Goal: Transaction & Acquisition: Purchase product/service

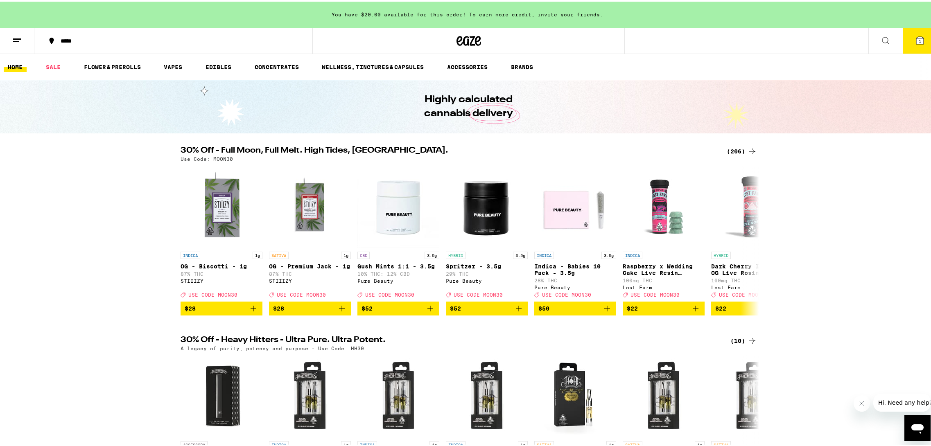
click at [111, 61] on link "FLOWER & PREROLLS" at bounding box center [112, 66] width 65 height 10
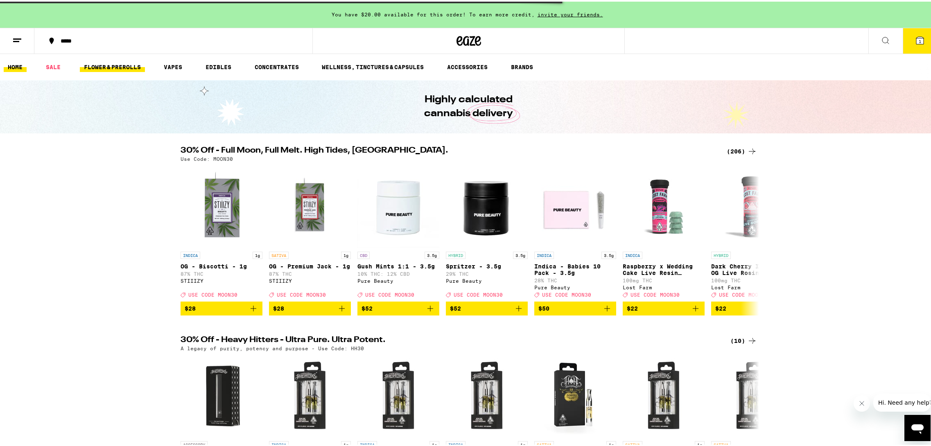
click at [126, 67] on link "FLOWER & PREROLLS" at bounding box center [112, 66] width 65 height 10
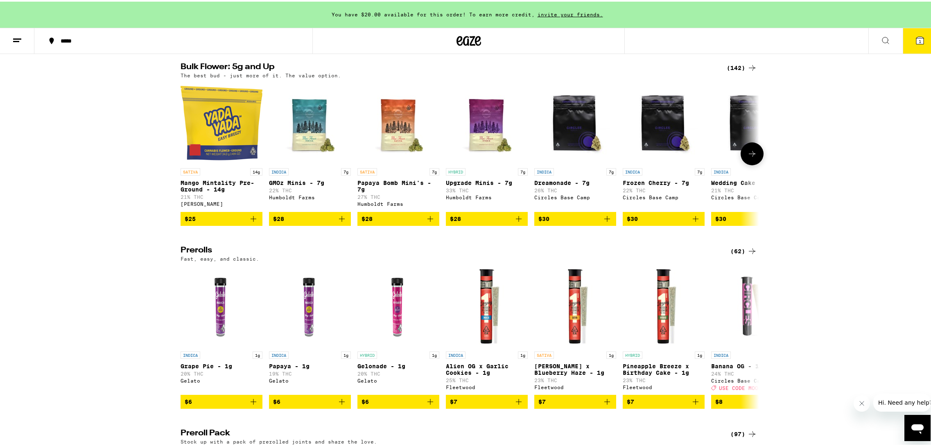
scroll to position [205, 0]
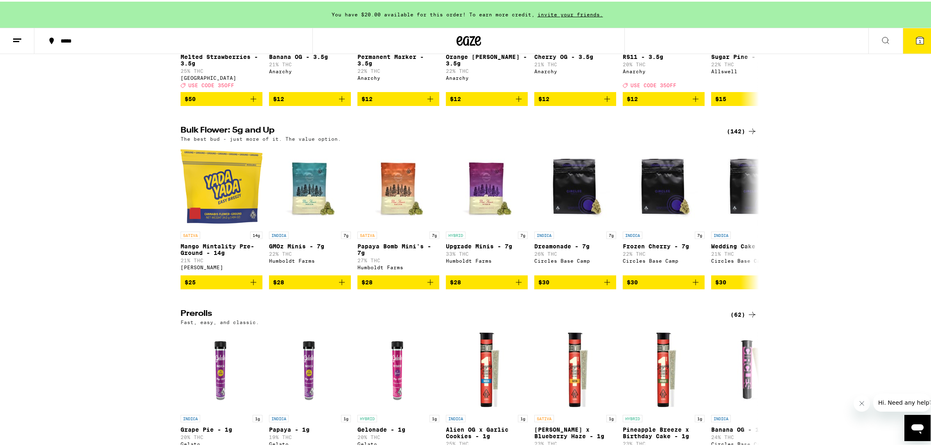
click at [743, 135] on div "(142)" at bounding box center [741, 130] width 30 height 10
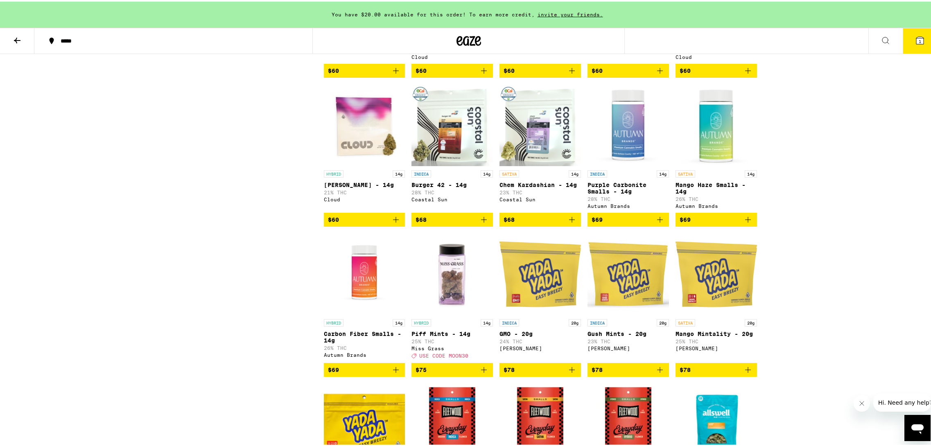
scroll to position [2333, 0]
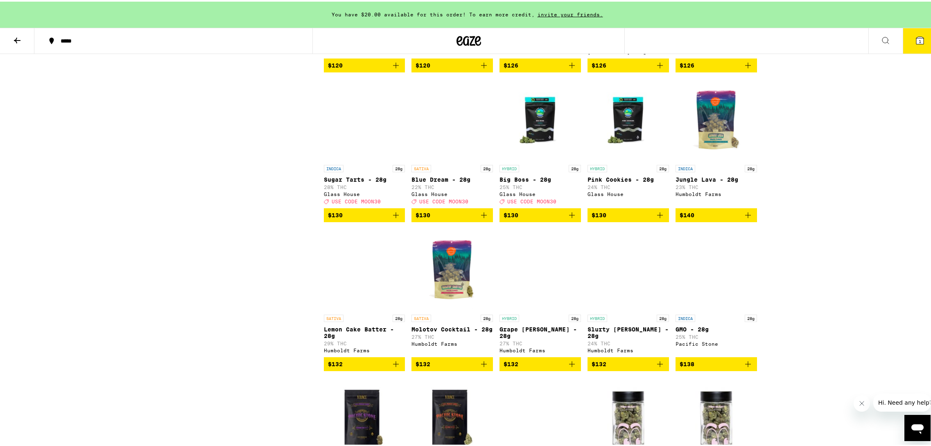
drag, startPoint x: 825, startPoint y: 312, endPoint x: 818, endPoint y: 377, distance: 65.1
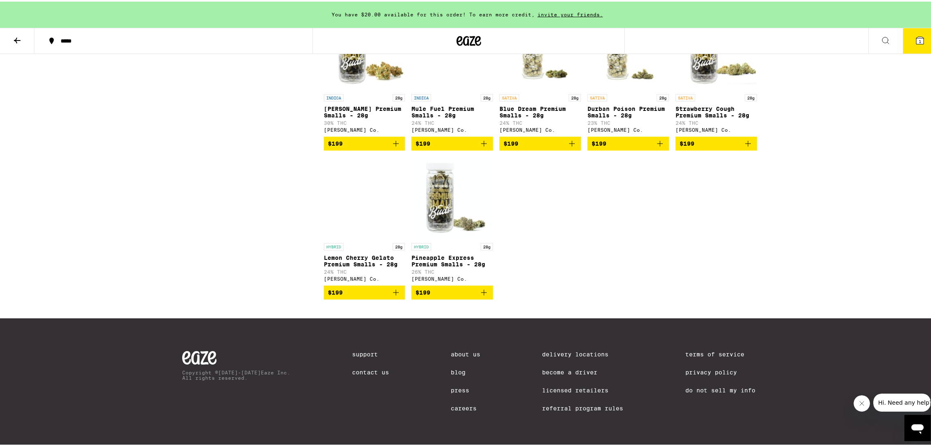
drag, startPoint x: 856, startPoint y: 212, endPoint x: 845, endPoint y: 347, distance: 135.5
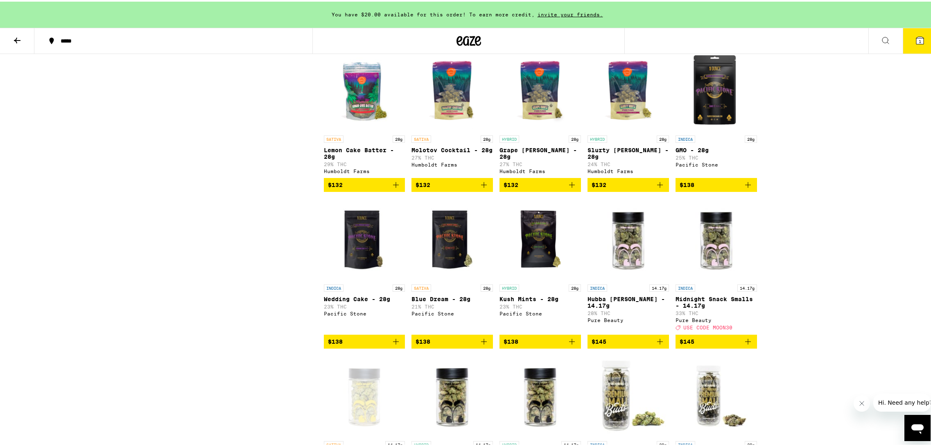
scroll to position [3674, 0]
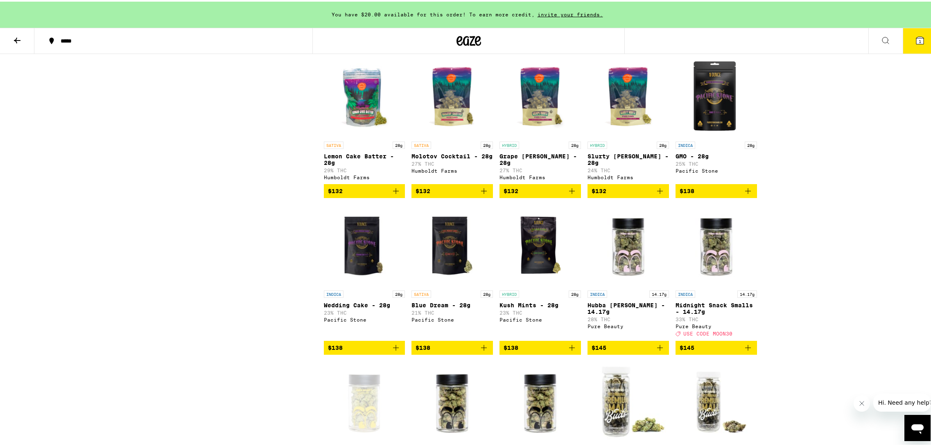
click at [482, 192] on icon "Add to bag" at bounding box center [484, 190] width 6 height 6
click at [446, 136] on div "Open page for Molotov Cocktail - 28g from Humboldt Farms" at bounding box center [451, 95] width 81 height 82
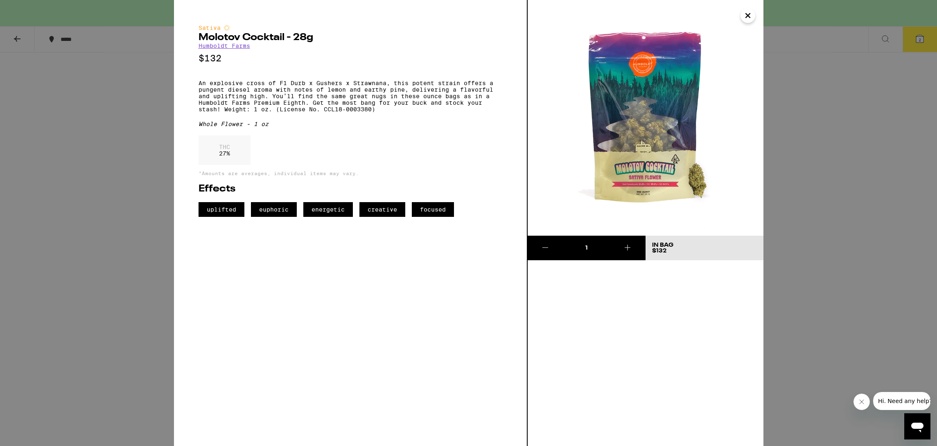
click at [845, 105] on div "Sativa Molotov Cocktail - 28g Humboldt Farms $132 An explosive cross of F1 Durb…" at bounding box center [468, 223] width 937 height 446
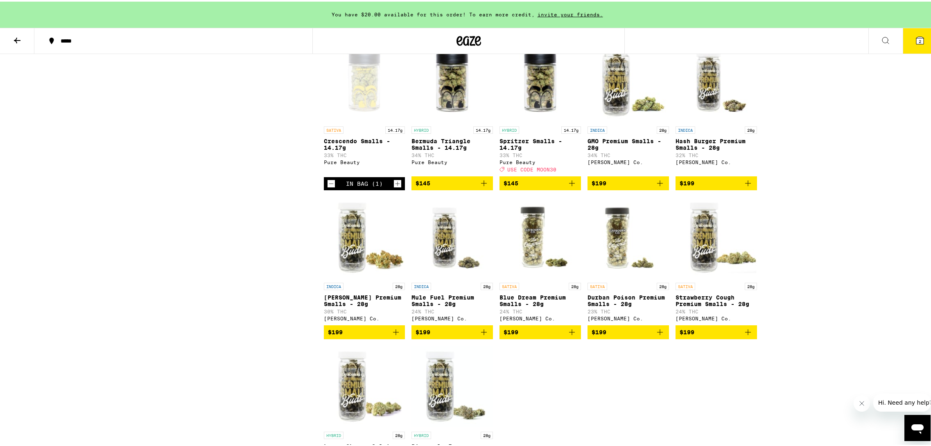
scroll to position [4042, 0]
